Goal: Book appointment/travel/reservation

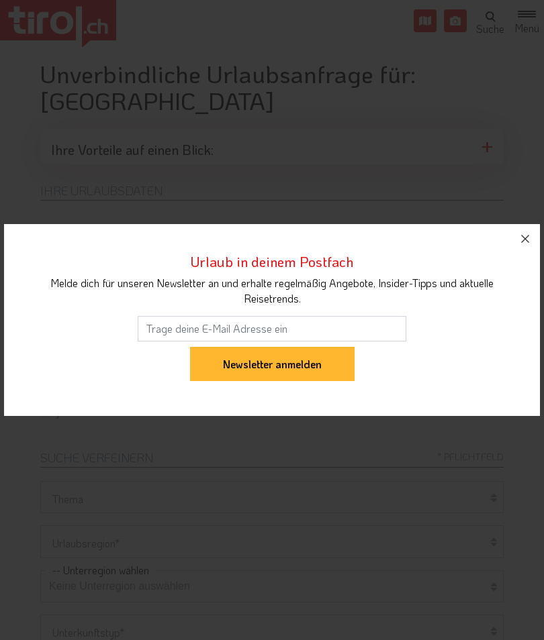
click at [520, 228] on button "button" at bounding box center [525, 239] width 30 height 30
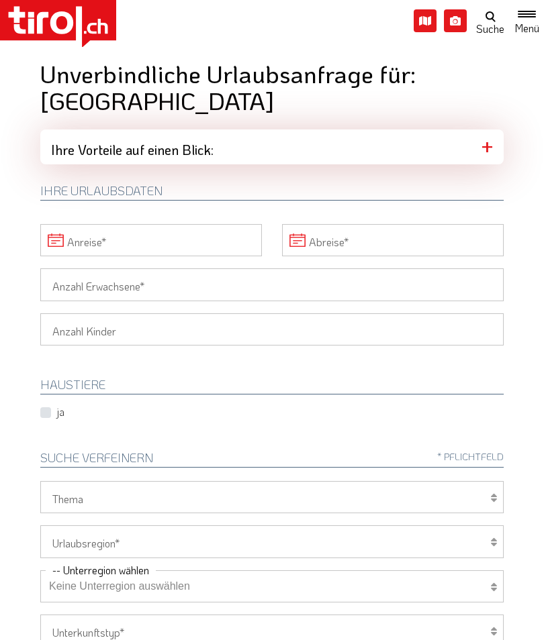
click at [171, 224] on input "Anreise" at bounding box center [151, 240] width 222 height 32
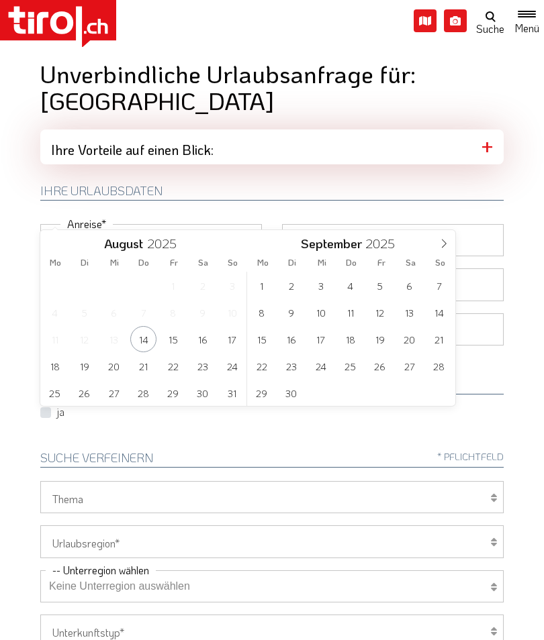
click at [442, 248] on span at bounding box center [443, 241] width 23 height 23
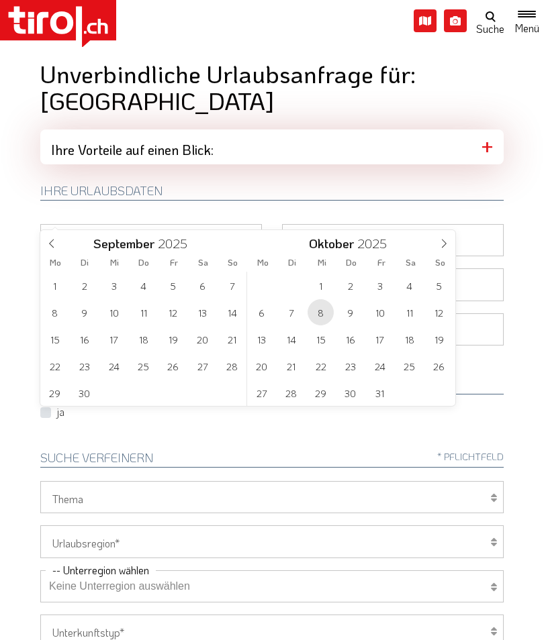
click at [320, 318] on span "8" at bounding box center [320, 312] width 26 height 26
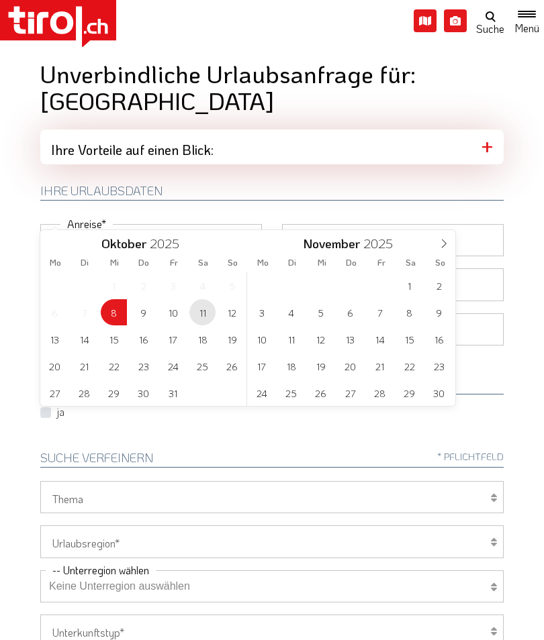
click at [200, 317] on span "11" at bounding box center [202, 312] width 26 height 26
type input "[DATE]"
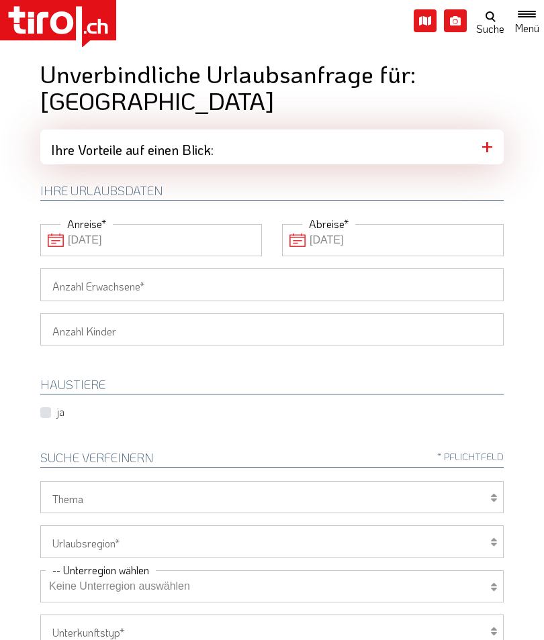
click at [197, 268] on input "Anzahl Erwachsene" at bounding box center [271, 284] width 463 height 32
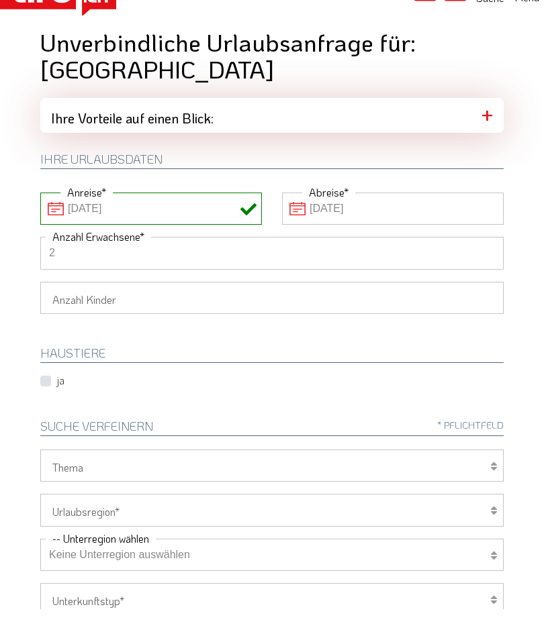
type input "2"
click at [424, 224] on input "[DATE]" at bounding box center [393, 240] width 222 height 32
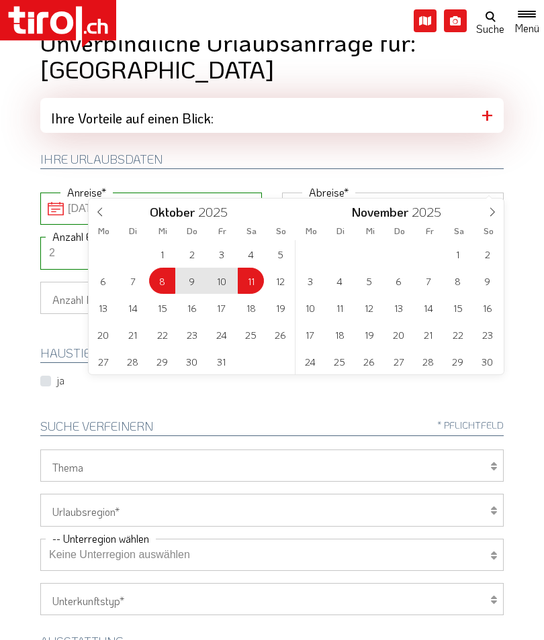
click at [248, 287] on div "29 30 1 2 3 4 5 6 7 8 9 10 11 12 13 14 15 16 17 18 19 20 21 22 23 24 25 26 27 2…" at bounding box center [192, 307] width 207 height 134
type input "[DATE]"
click at [316, 450] on select "Wellness Mountainbiken/Radfahren Familie Wandern Sport Skifahren Motorrad Golf" at bounding box center [271, 466] width 463 height 32
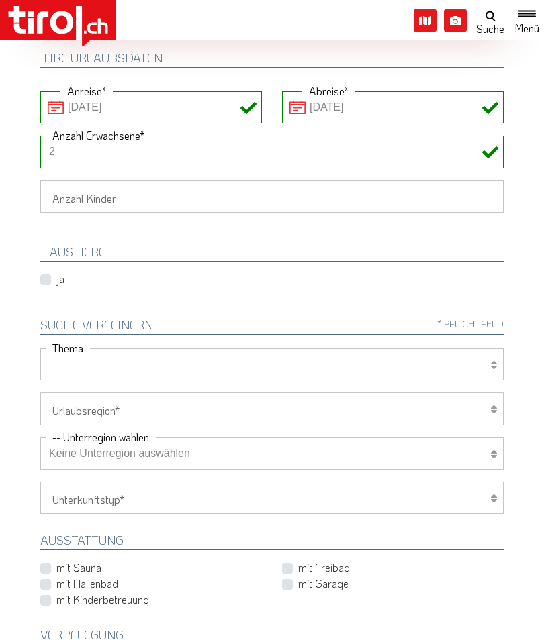
scroll to position [136, 0]
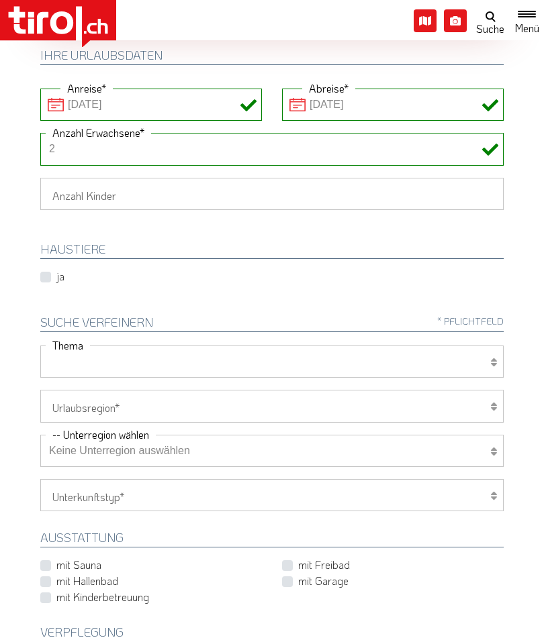
click at [56, 558] on label "mit Sauna" at bounding box center [78, 565] width 45 height 15
click at [50, 561] on input "mit Sauna" at bounding box center [154, 565] width 222 height 9
checkbox input "true"
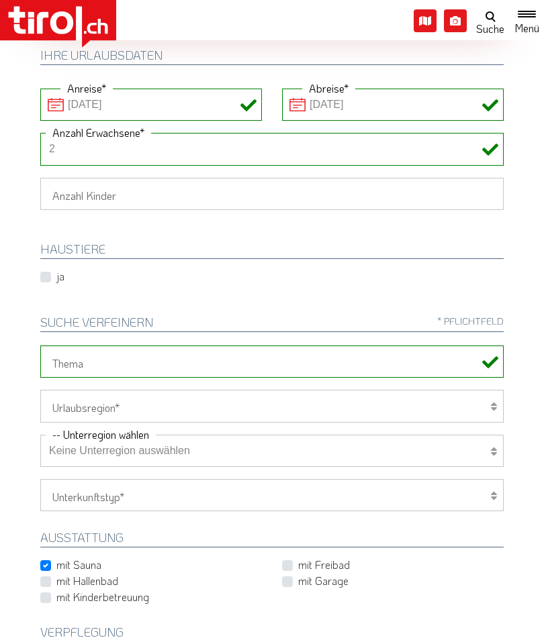
click at [298, 558] on label "mit Freibad" at bounding box center [324, 565] width 52 height 15
click at [286, 561] on input "mit Freibad" at bounding box center [396, 565] width 222 height 9
click at [298, 558] on label "mit Freibad" at bounding box center [324, 565] width 52 height 15
click at [285, 561] on input "mit Freibad" at bounding box center [396, 565] width 222 height 9
checkbox input "false"
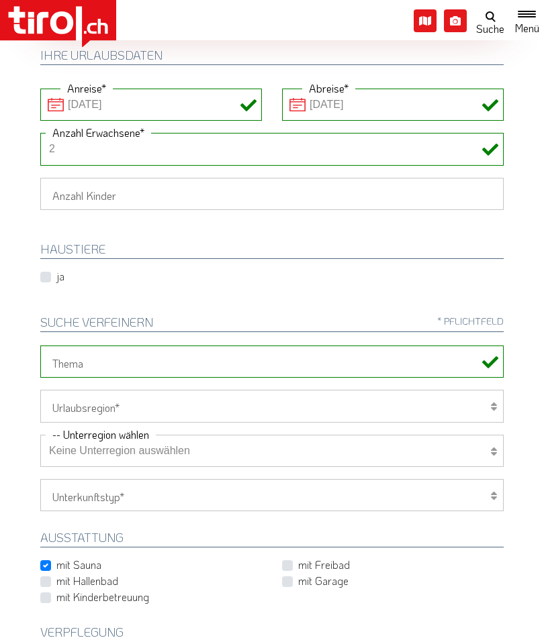
click at [56, 574] on label "mit Hallenbad" at bounding box center [87, 581] width 62 height 15
click at [43, 577] on input "mit Hallenbad" at bounding box center [154, 581] width 222 height 9
checkbox input "true"
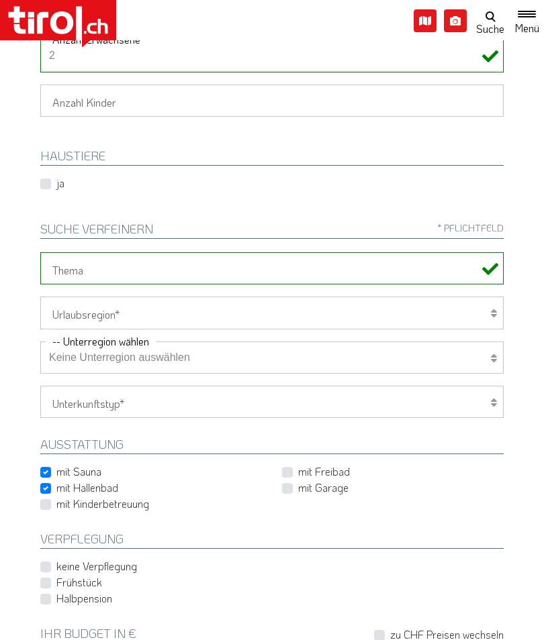
scroll to position [230, 0]
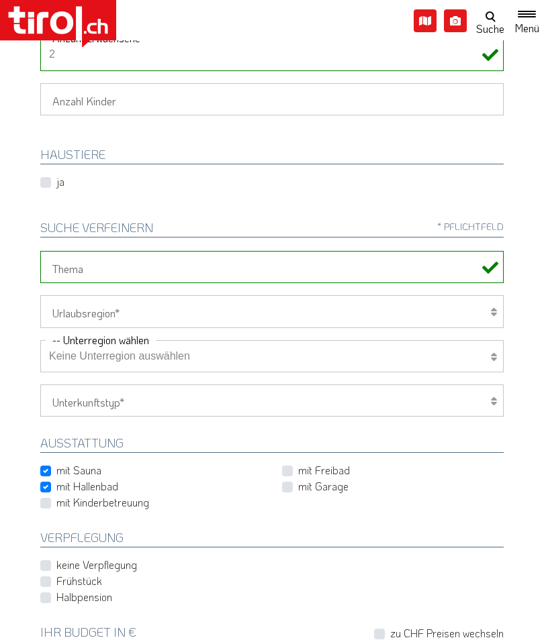
click at [56, 590] on label "Halbpension" at bounding box center [84, 597] width 56 height 15
click at [43, 593] on input "Halbpension" at bounding box center [274, 597] width 463 height 9
checkbox input "true"
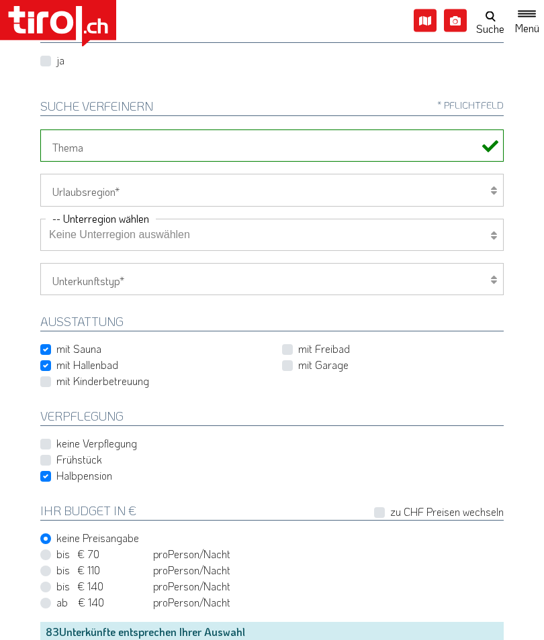
scroll to position [352, 0]
click at [56, 563] on label "bis € 110 bis CHF 103 pro Person Einheit /Nacht" at bounding box center [143, 570] width 174 height 15
click at [46, 567] on input "bis € 110 bis CHF 103 pro Person Einheit /Nacht" at bounding box center [274, 571] width 463 height 9
radio input "true"
click at [483, 219] on select "Keine Unterregion auswählen Achensee Alpbachtal & Tiroler Seenland [GEOGRAPHIC_…" at bounding box center [271, 235] width 463 height 32
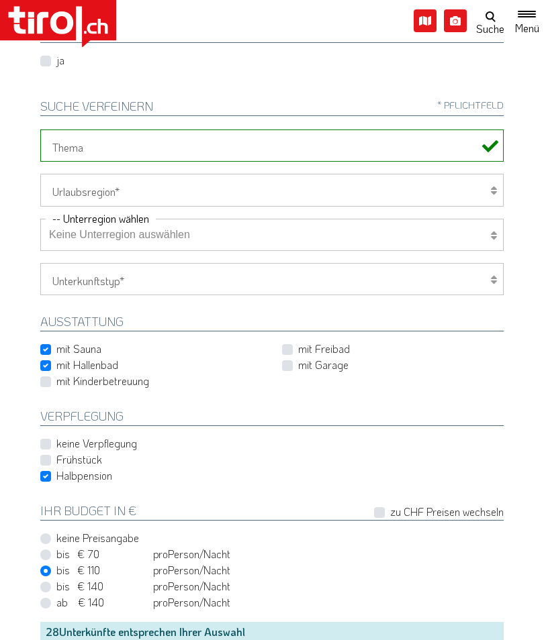
click at [489, 219] on select "Keine Unterregion auswählen Achensee Alpbachtal & Tiroler Seenland [GEOGRAPHIC_…" at bounding box center [271, 235] width 463 height 32
click at [487, 174] on select "[GEOGRAPHIC_DATA]/Nordtirol Osttirol [GEOGRAPHIC_DATA] Tirols Nachbarn" at bounding box center [271, 190] width 463 height 32
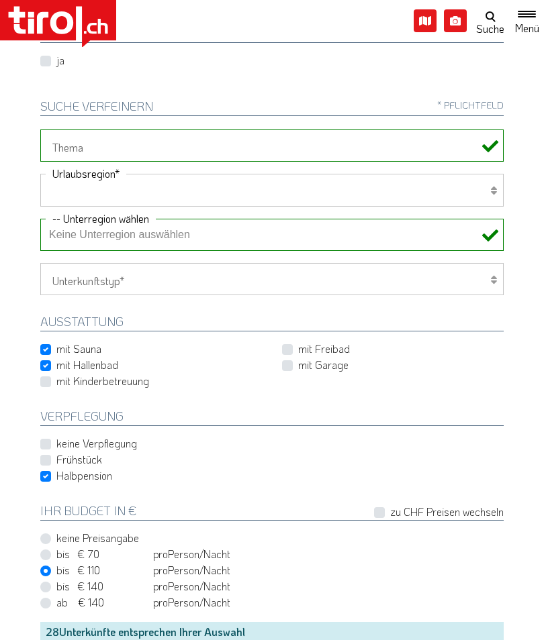
click at [489, 174] on select "[GEOGRAPHIC_DATA]/Nordtirol Osttirol [GEOGRAPHIC_DATA] Tirols Nachbarn" at bounding box center [271, 190] width 463 height 32
click at [497, 263] on select "Hotel 1-3 Sterne Hotel 4-5 Sterne Ferienwohnung Chalet/Ferienhaus Bauernhöfe" at bounding box center [271, 279] width 463 height 32
select select "1_4-5"
click at [488, 263] on select "Hotel 1-3 Sterne Hotel 4-5 Sterne Ferienwohnung Chalet/Ferienhaus Bauernhöfe" at bounding box center [271, 279] width 463 height 32
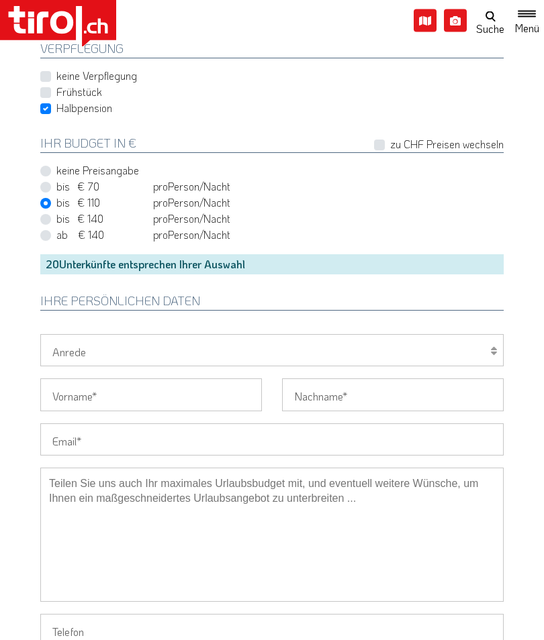
scroll to position [720, 0]
click at [346, 254] on div "20 Unterkünfte entsprechen Ihrer Auswahl" at bounding box center [271, 264] width 463 height 20
click at [257, 254] on div "20 Unterkünfte entsprechen Ihrer Auswahl" at bounding box center [271, 264] width 463 height 20
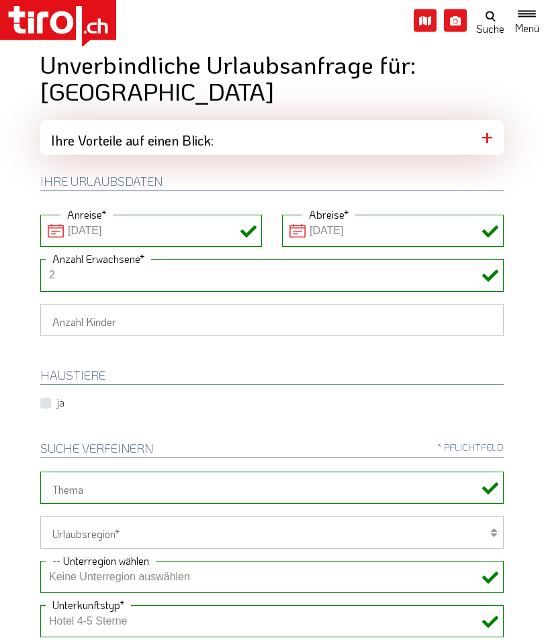
scroll to position [0, 0]
